Goal: Task Accomplishment & Management: Complete application form

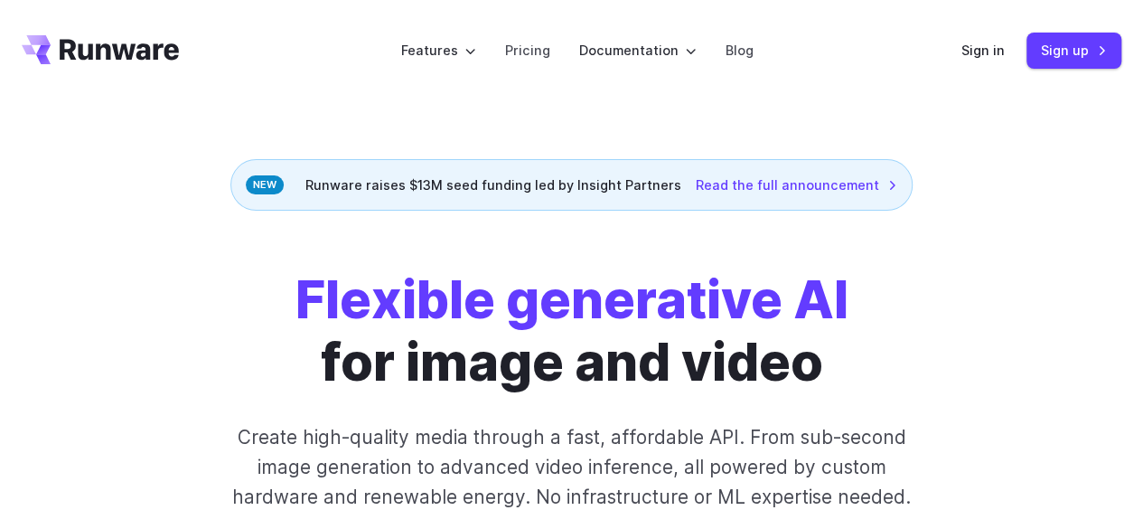
click at [1052, 51] on link "Sign up" at bounding box center [1074, 50] width 95 height 35
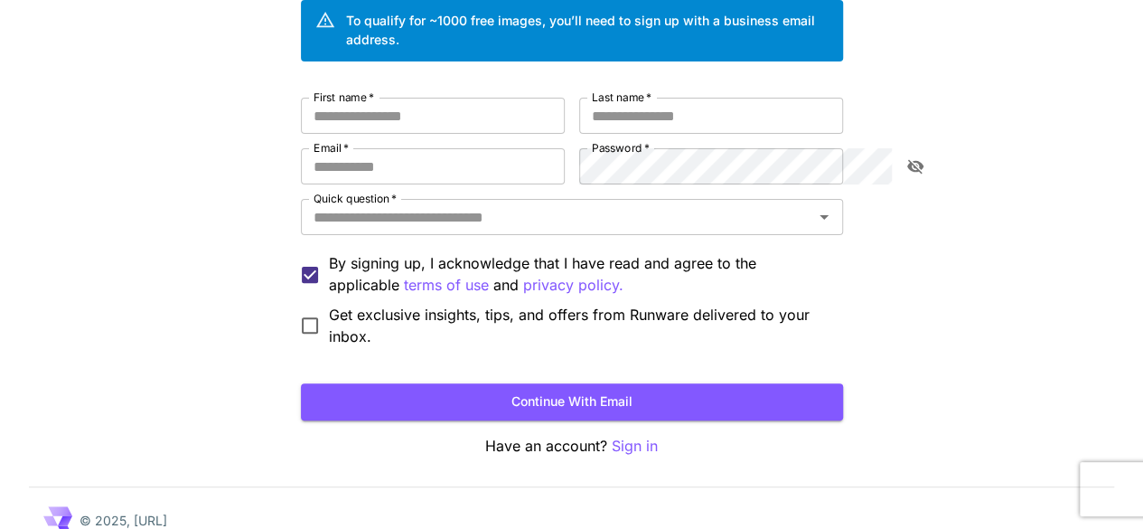
scroll to position [60, 0]
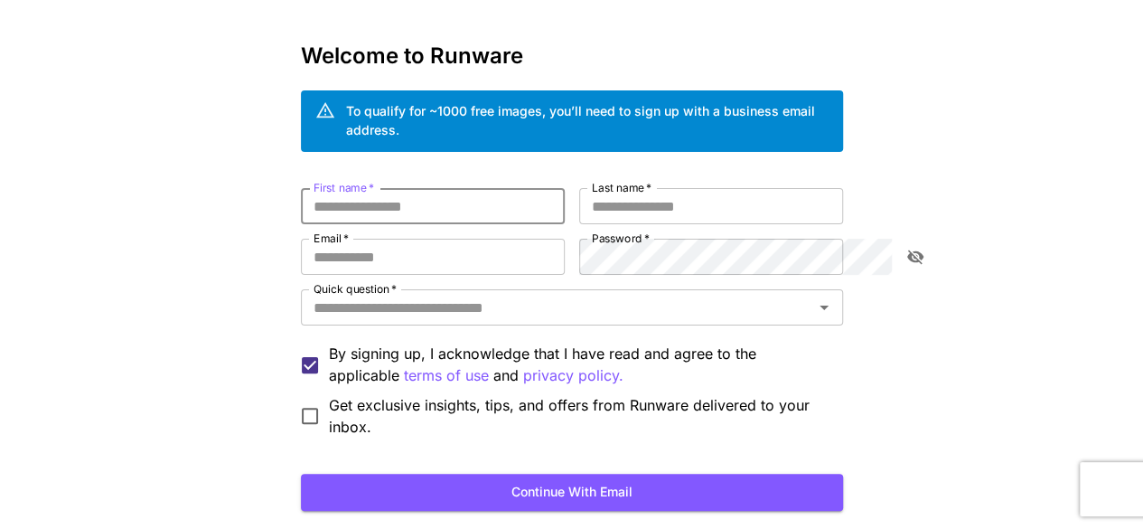
click at [369, 188] on input "First name   *" at bounding box center [433, 206] width 264 height 36
